Goal: Register for event/course

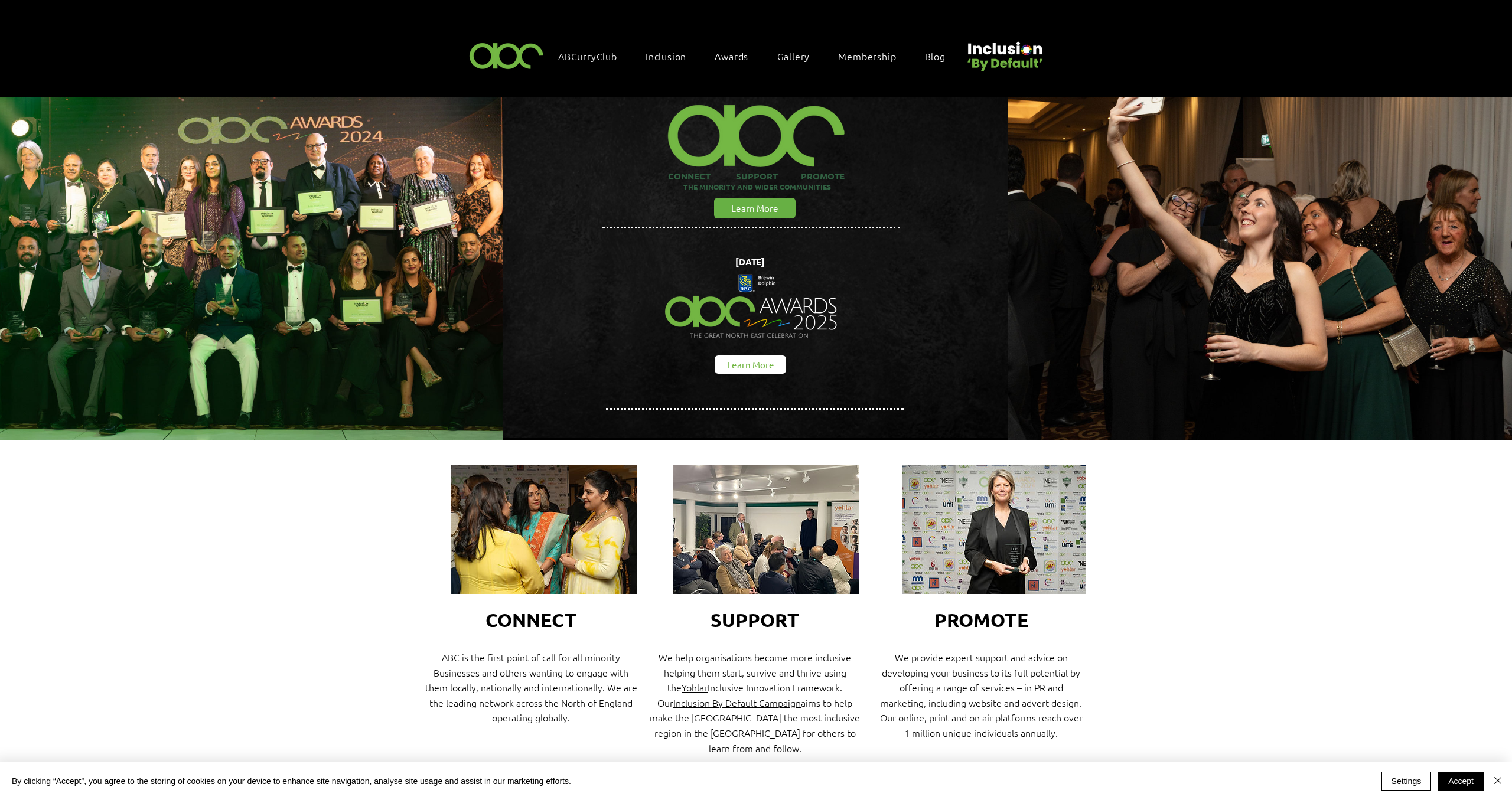
click at [759, 360] on span "Learn More" at bounding box center [751, 365] width 47 height 13
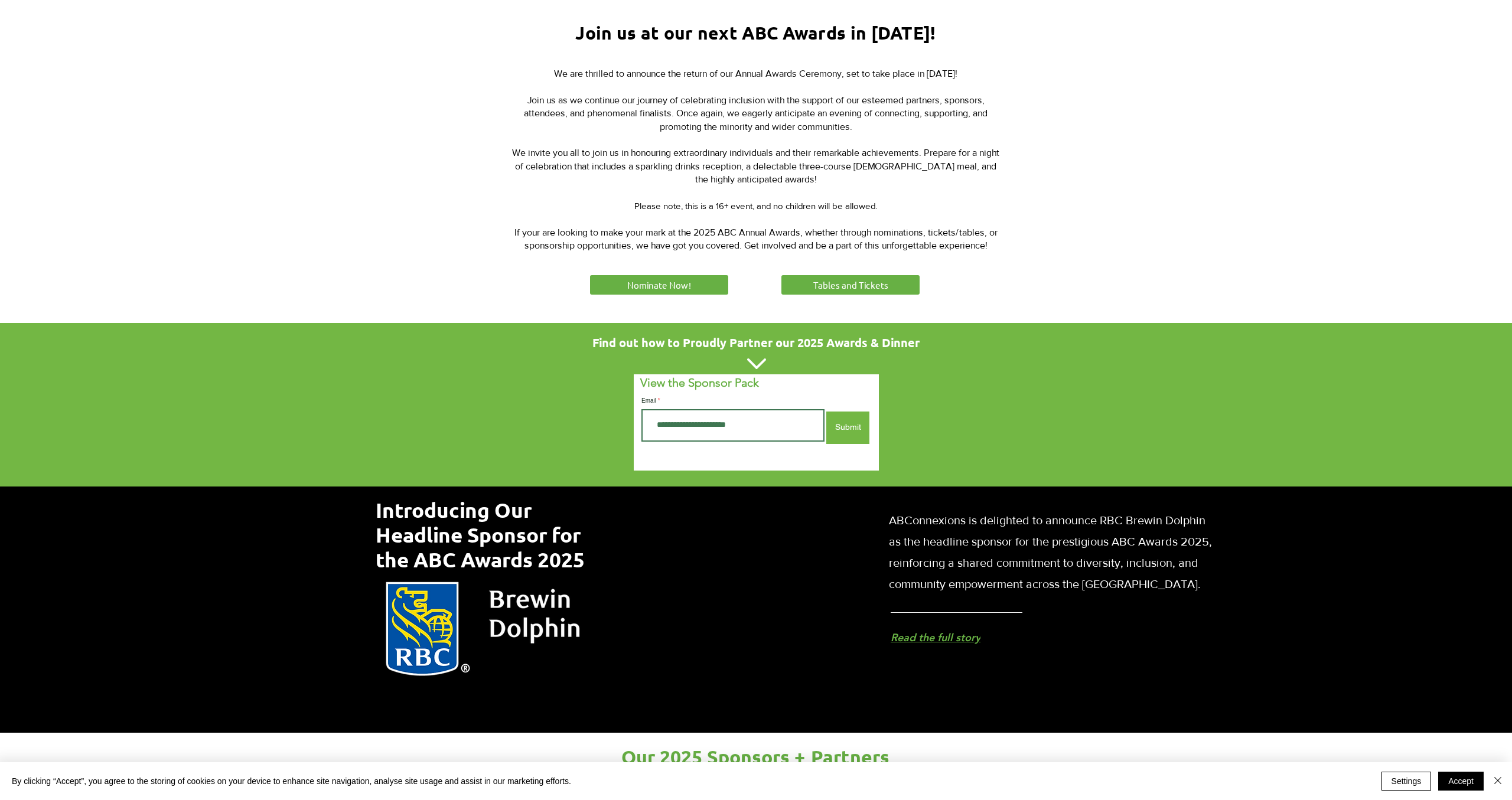
scroll to position [457, 0]
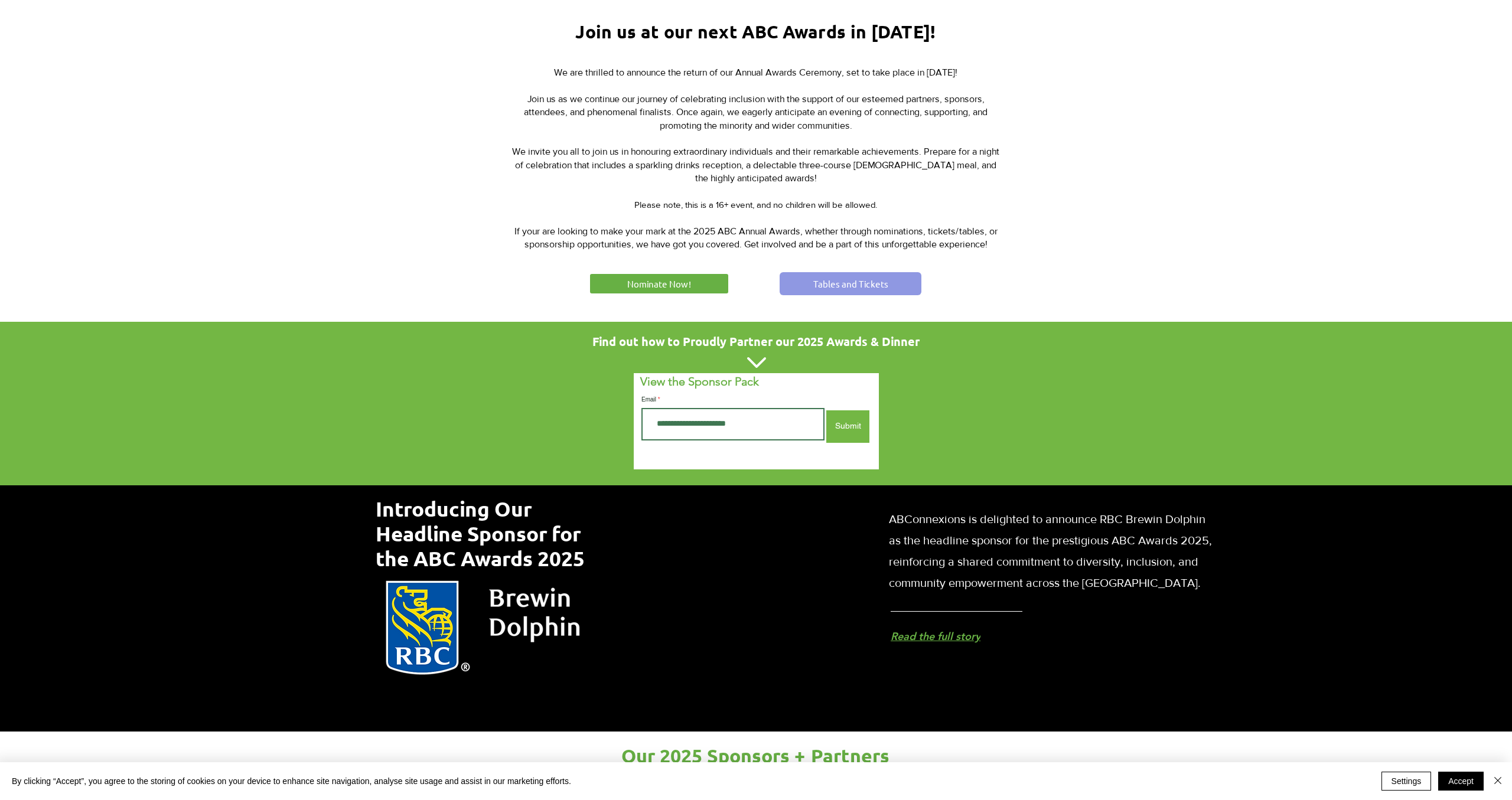
click at [853, 283] on span "Tables and Tickets" at bounding box center [851, 284] width 75 height 13
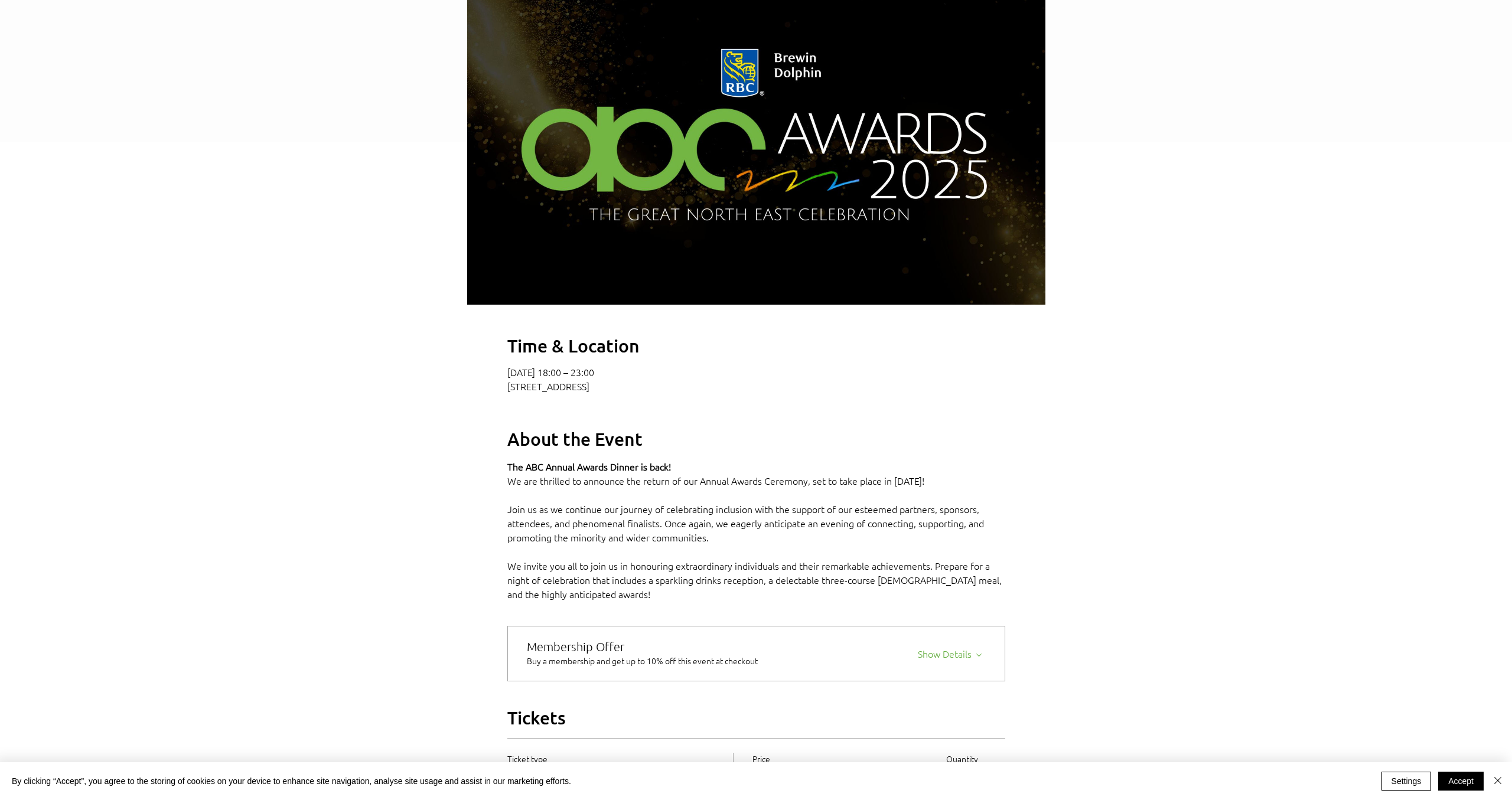
scroll to position [388, 0]
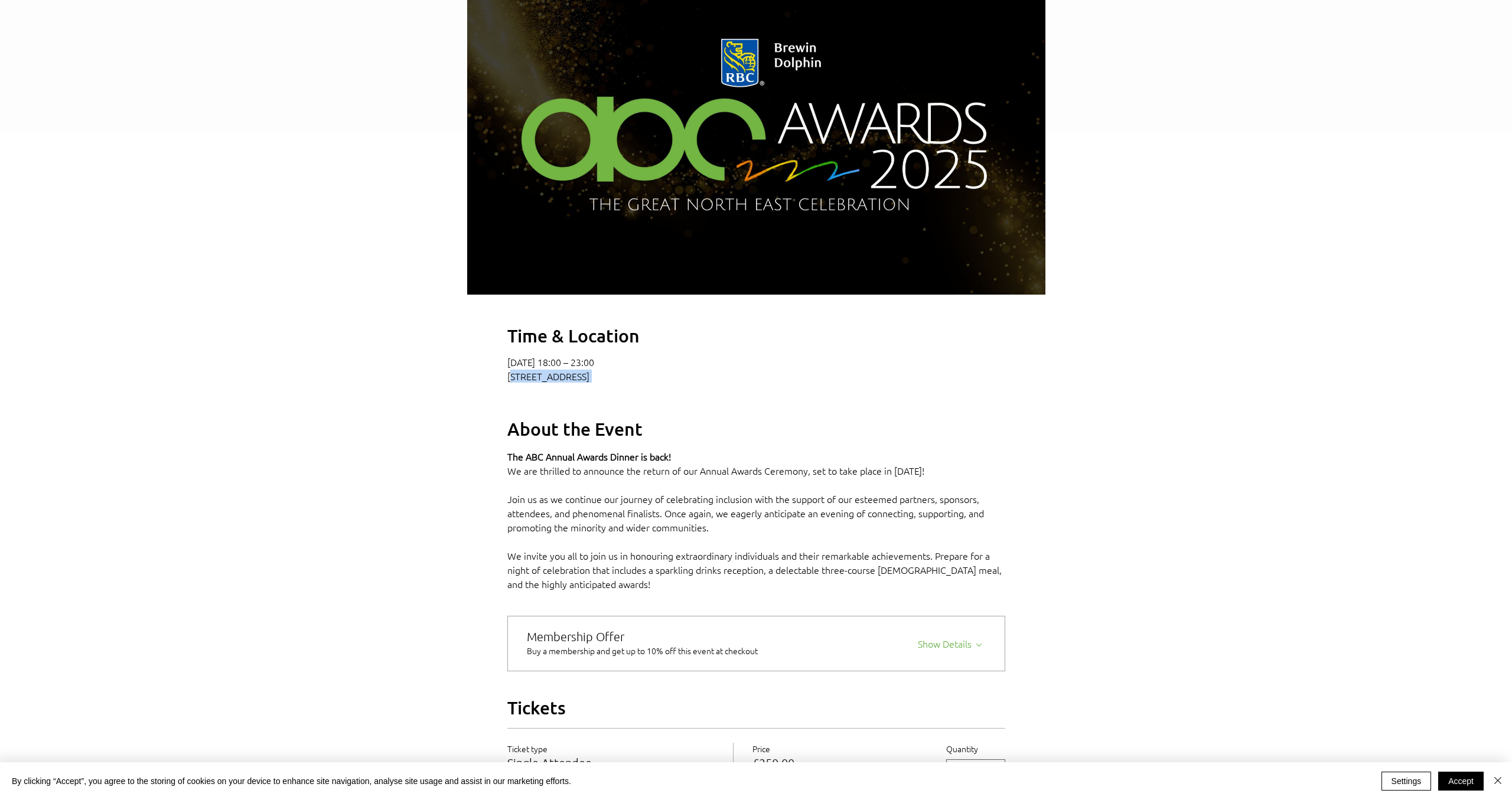
drag, startPoint x: 510, startPoint y: 393, endPoint x: 792, endPoint y: 406, distance: 282.3
click at [792, 406] on div "Time & Location 09 Oct 2025, 18:00 – 23:00 Newcastle upon Tyne, High Gosforth P…" at bounding box center [756, 597] width 578 height 545
click at [824, 407] on div "Time & Location 09 Oct 2025, 18:00 – 23:00 Newcastle upon Tyne, High Gosforth P…" at bounding box center [756, 597] width 578 height 545
drag, startPoint x: 839, startPoint y: 394, endPoint x: 505, endPoint y: 390, distance: 334.0
click at [507, 389] on div "Time & Location 09 Oct 2025, 18:00 – 23:00 Newcastle upon Tyne, High Gosforth P…" at bounding box center [756, 597] width 578 height 545
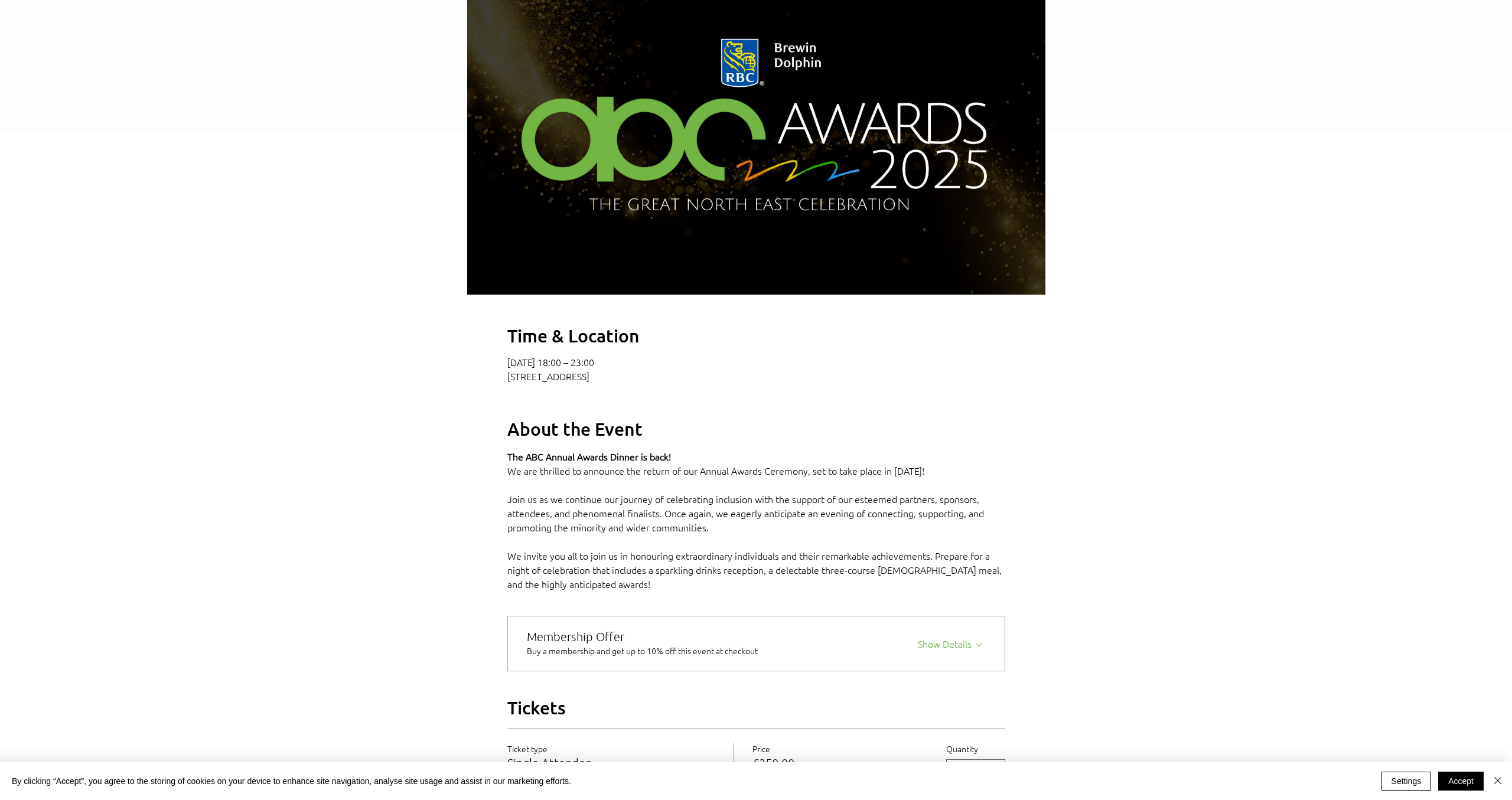
copy p "Newcastle upon Tyne, High Gosforth Park, Newcastle upon Tyne NE3 5HN, UK"
click at [332, 309] on div "2025 Annual ABC Awards Dinner" at bounding box center [756, 373] width 1512 height 1326
